Goal: Navigation & Orientation: Go to known website

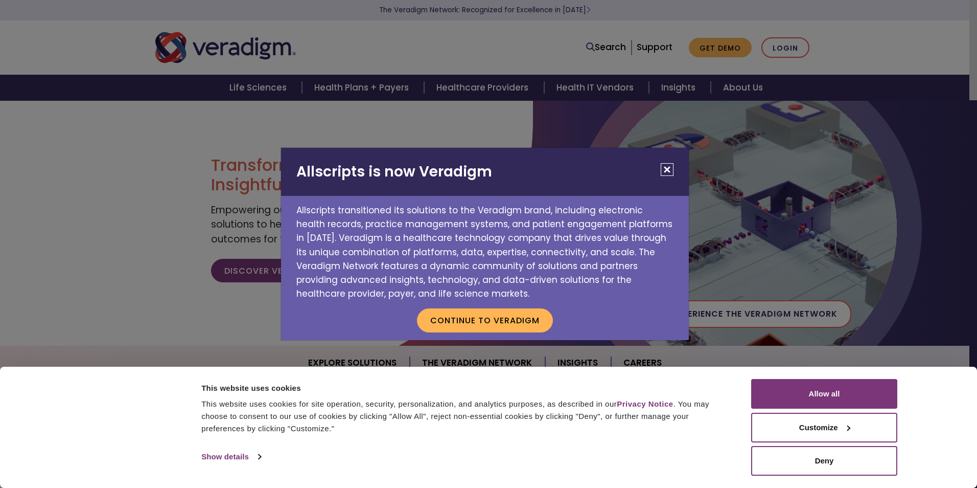
click at [798, 50] on div "Allscripts is now Veradigm Allscripts transitioned its solutions to the Veradig…" at bounding box center [488, 244] width 977 height 488
click at [661, 171] on button "Close" at bounding box center [667, 169] width 13 height 13
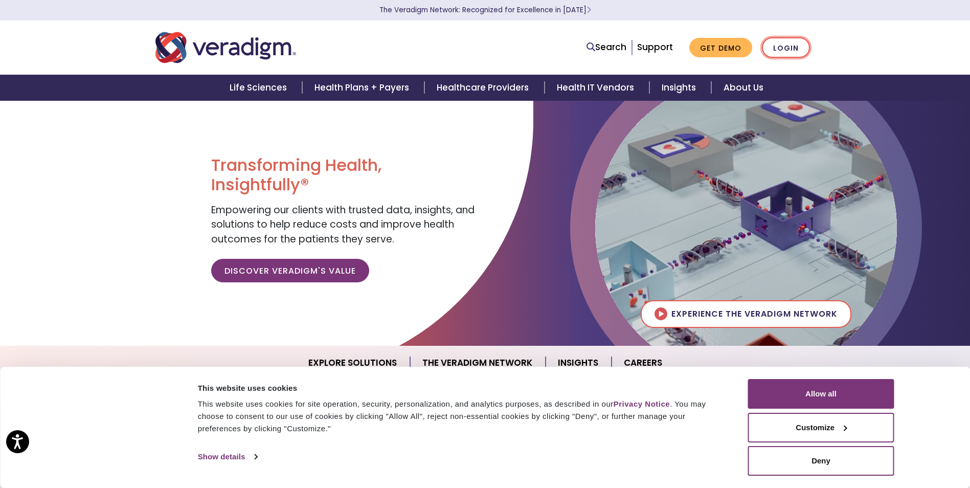
click at [780, 40] on link "Login" at bounding box center [786, 47] width 48 height 21
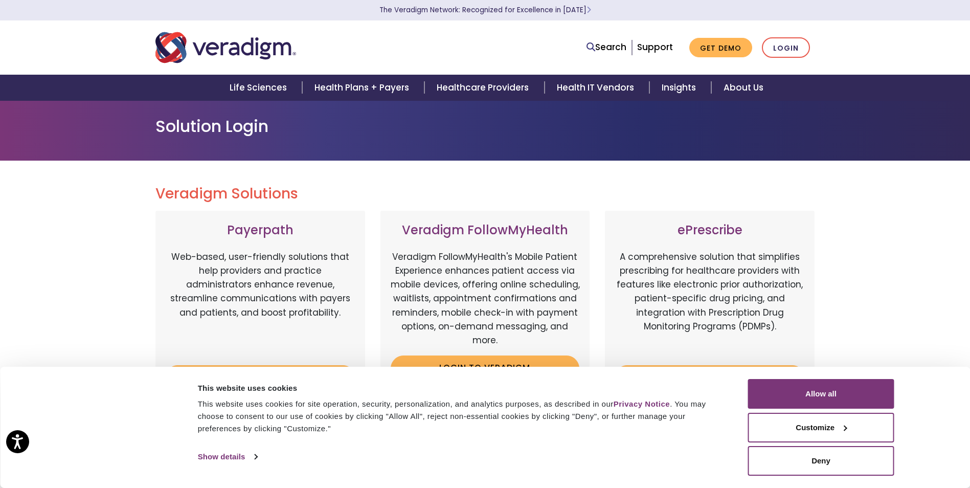
click at [904, 291] on div "Veradigm Solutions Payerpath Web-based, user-friendly solutions that help provi…" at bounding box center [485, 466] width 970 height 612
click at [791, 47] on link "Login" at bounding box center [786, 47] width 48 height 21
click at [839, 394] on button "Allow all" at bounding box center [821, 394] width 146 height 30
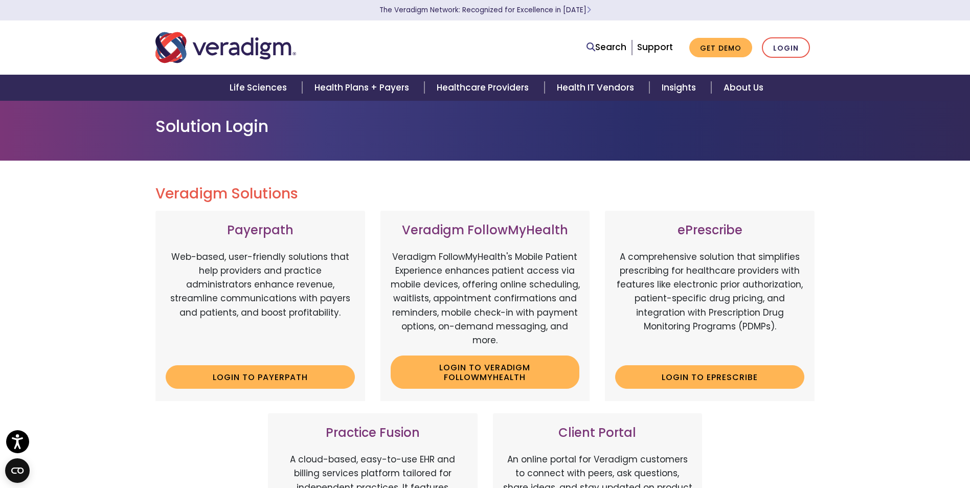
click at [187, 46] on img "Veradigm logo" at bounding box center [225, 48] width 141 height 34
